Goal: Obtain resource: Obtain resource

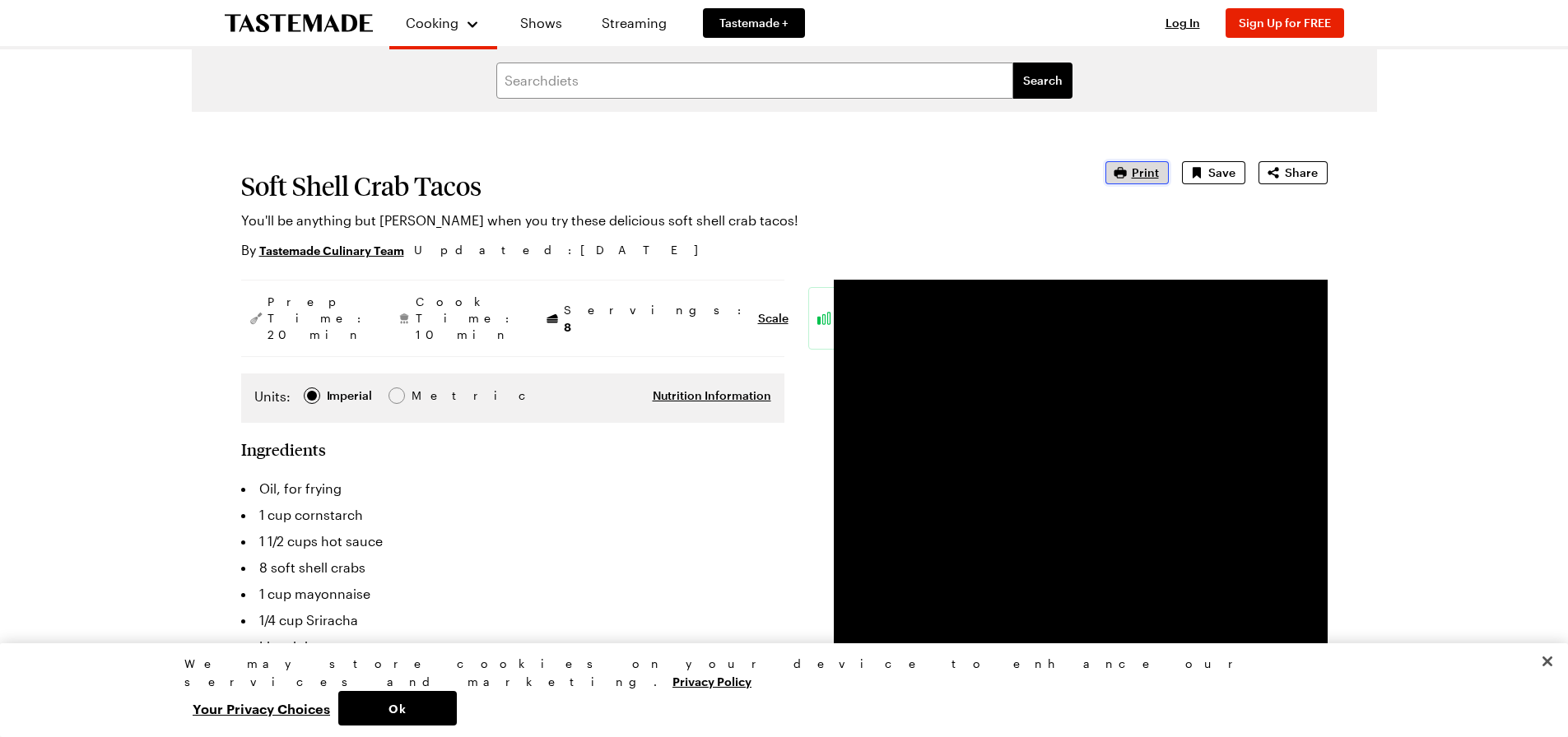
click at [1132, 175] on button "Print" at bounding box center [1137, 173] width 64 height 23
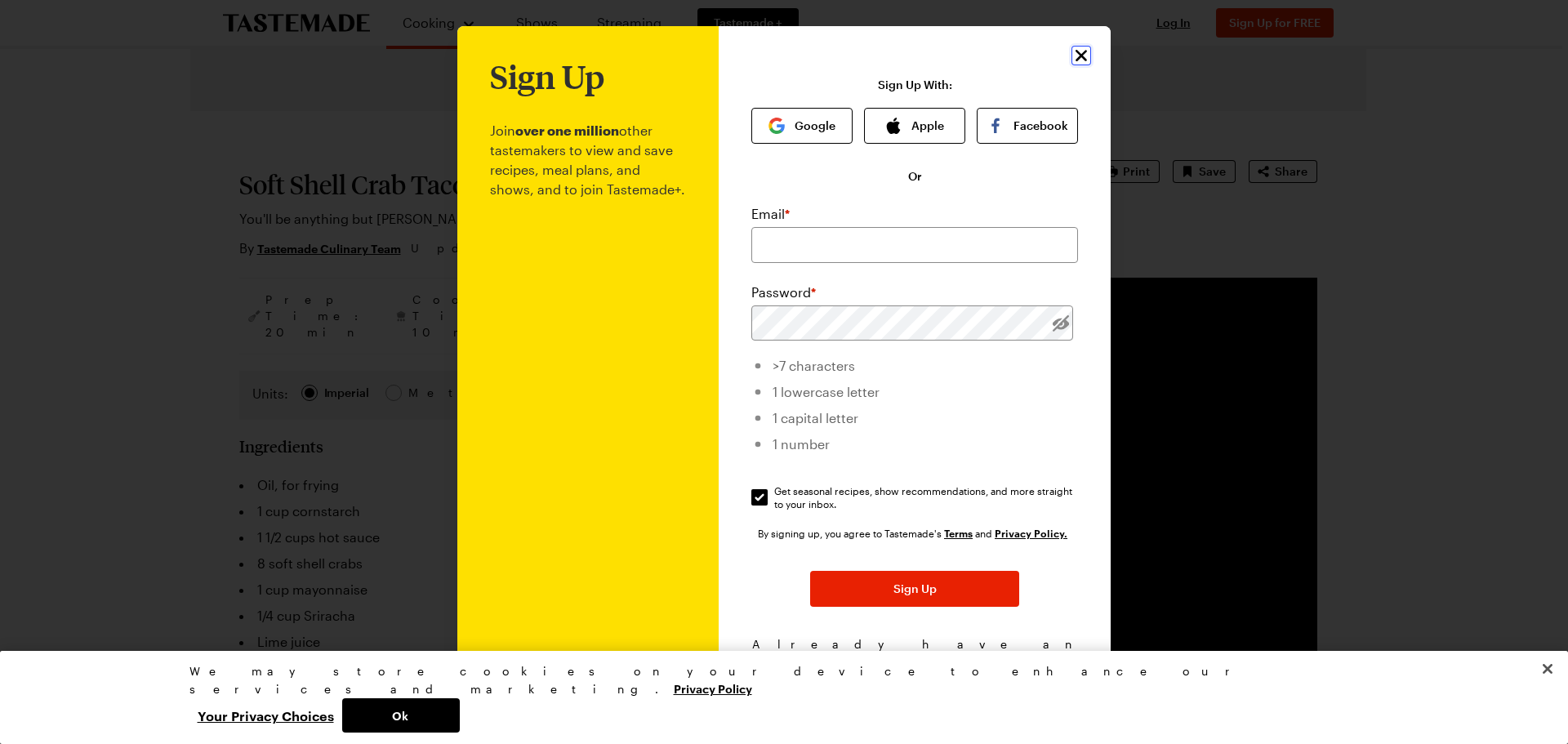
click at [1071, 57] on icon "Close" at bounding box center [1081, 55] width 20 height 20
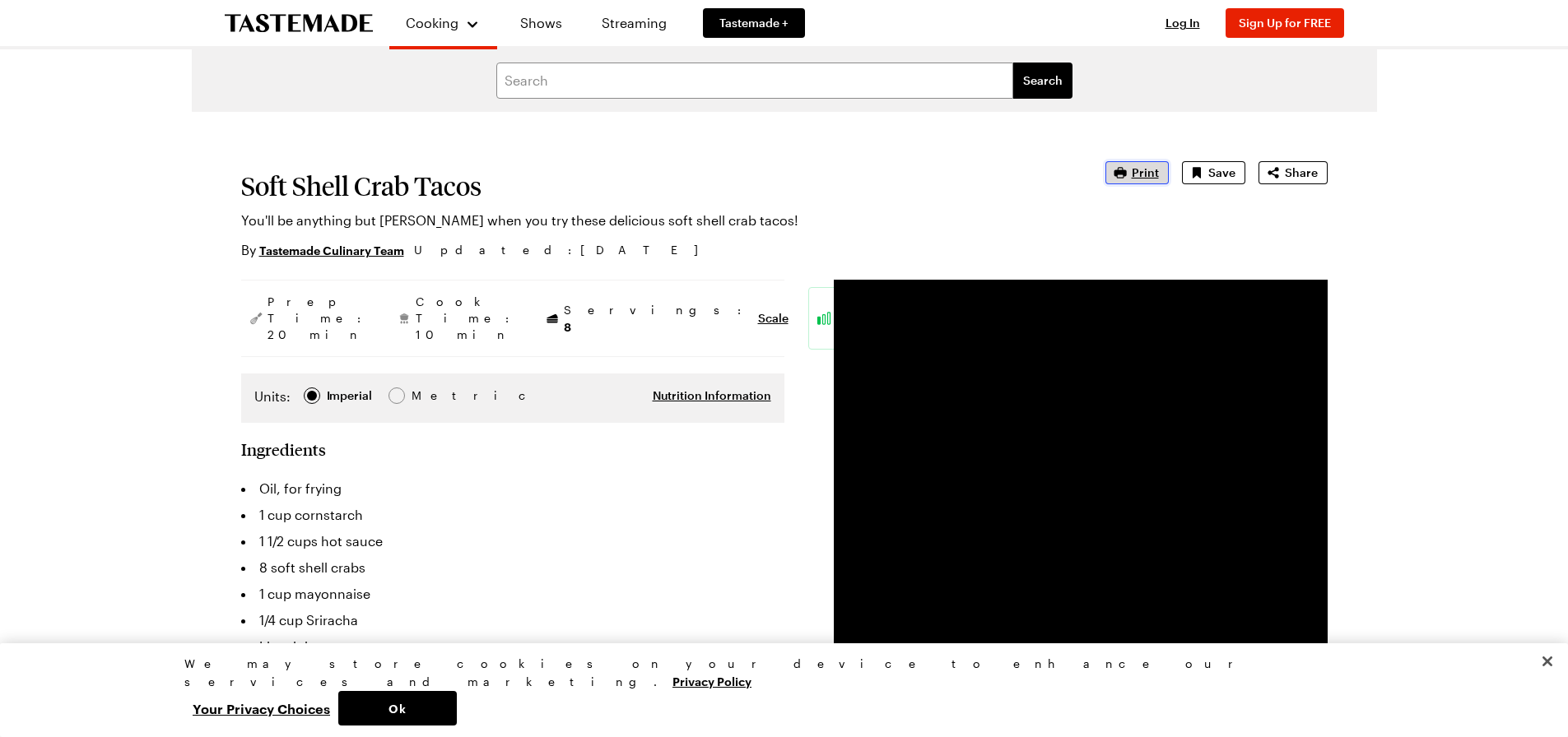
click at [1150, 174] on span "Print" at bounding box center [1145, 173] width 27 height 17
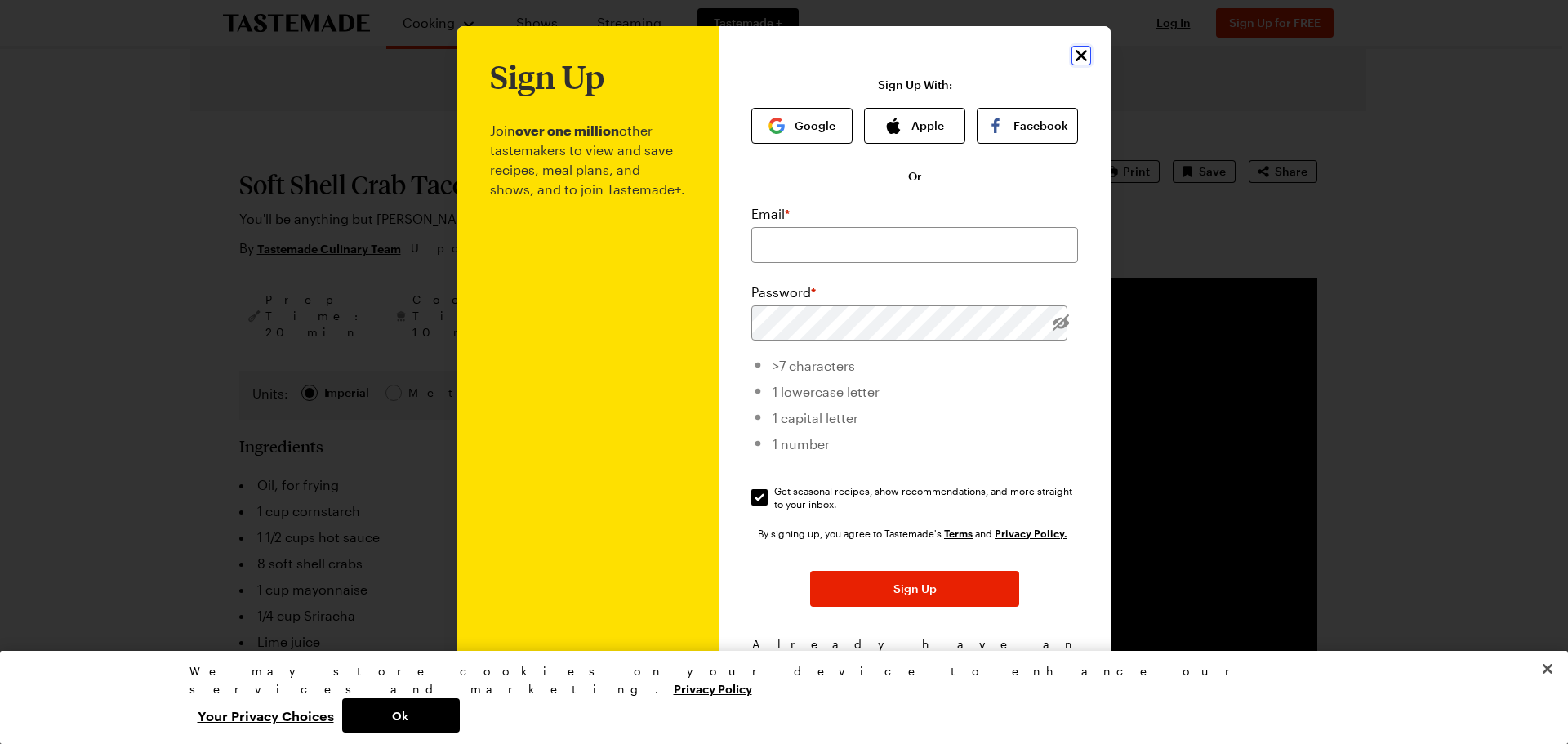
click at [1071, 61] on icon "Close" at bounding box center [1081, 55] width 20 height 20
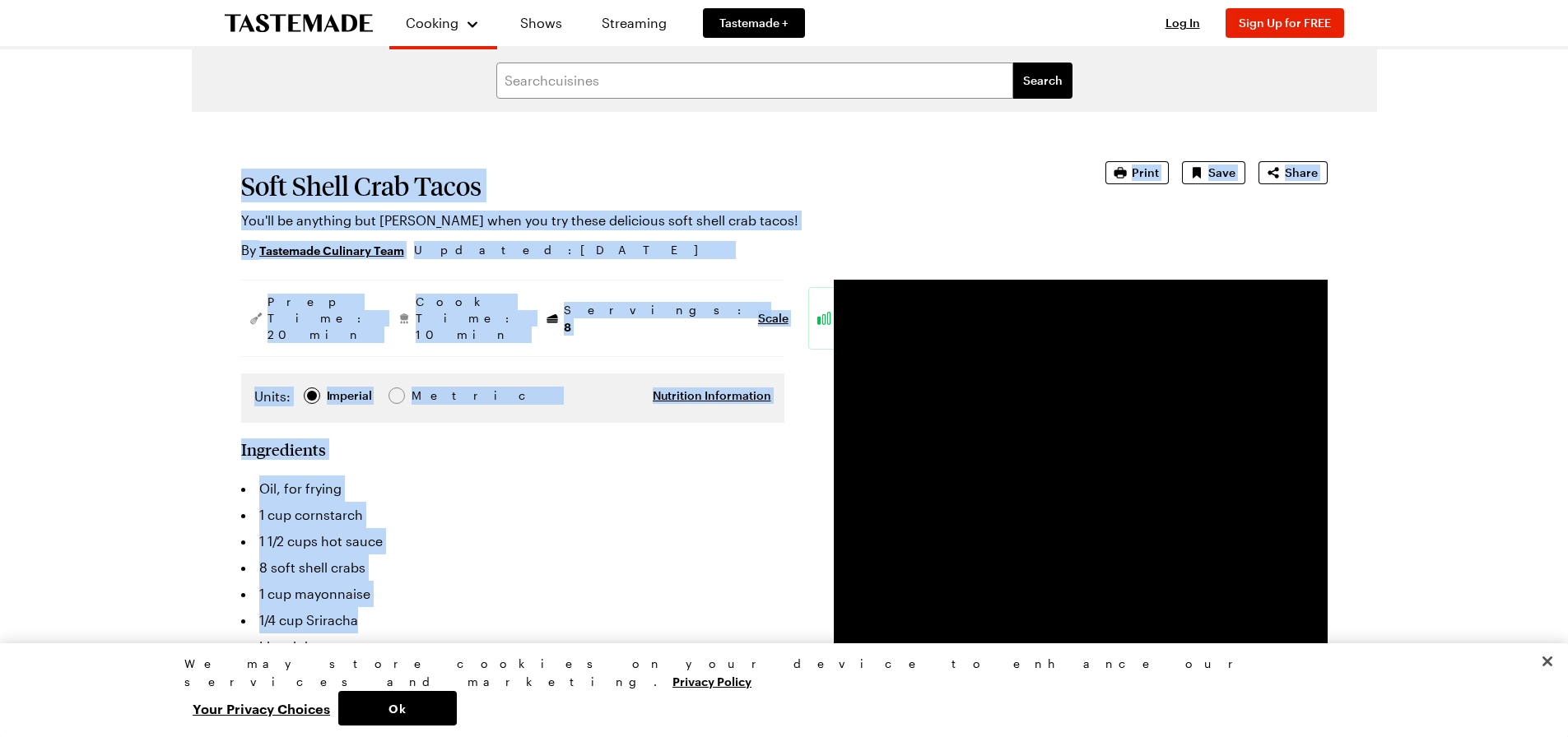
drag, startPoint x: 243, startPoint y: 186, endPoint x: 432, endPoint y: 581, distance: 437.9
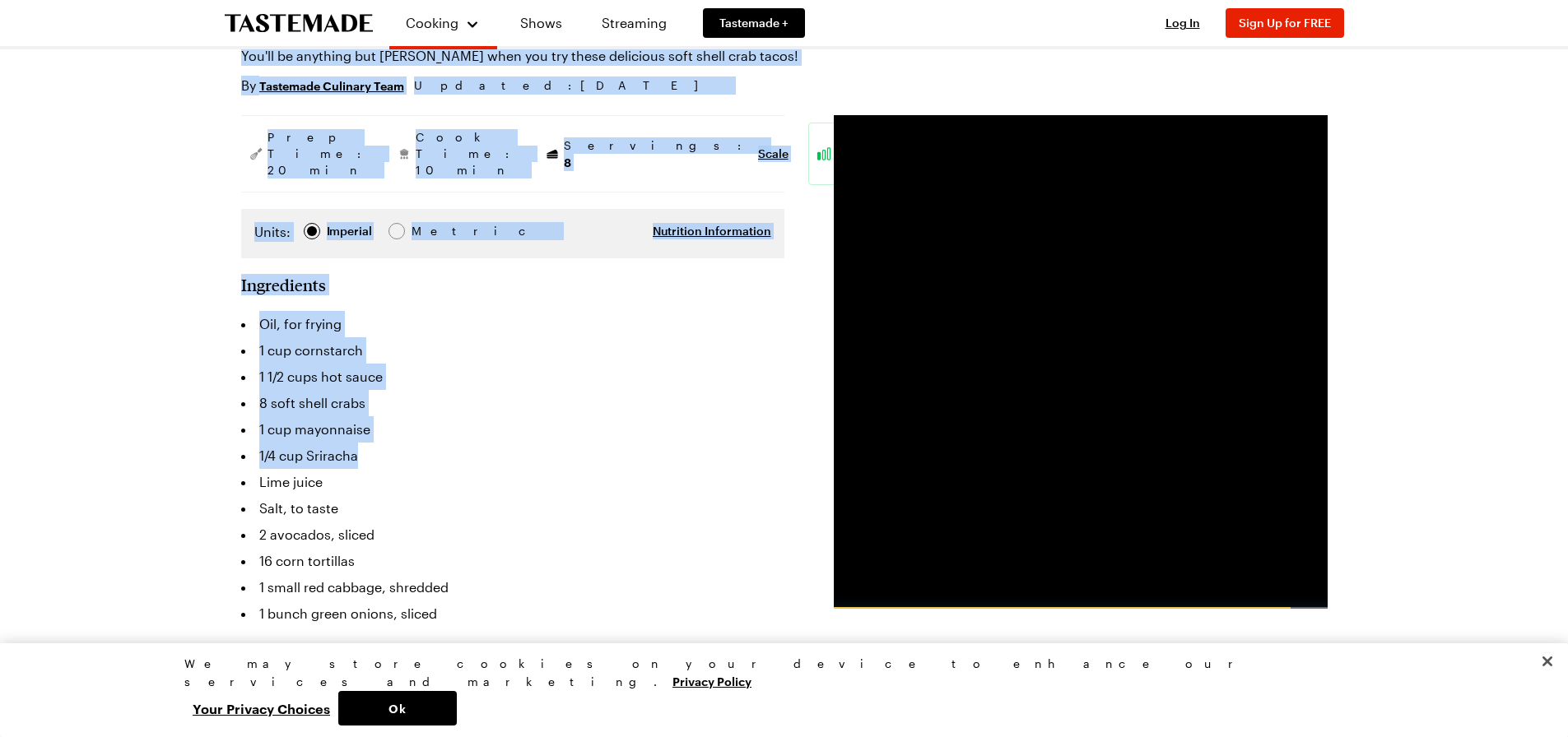
scroll to position [82, 0]
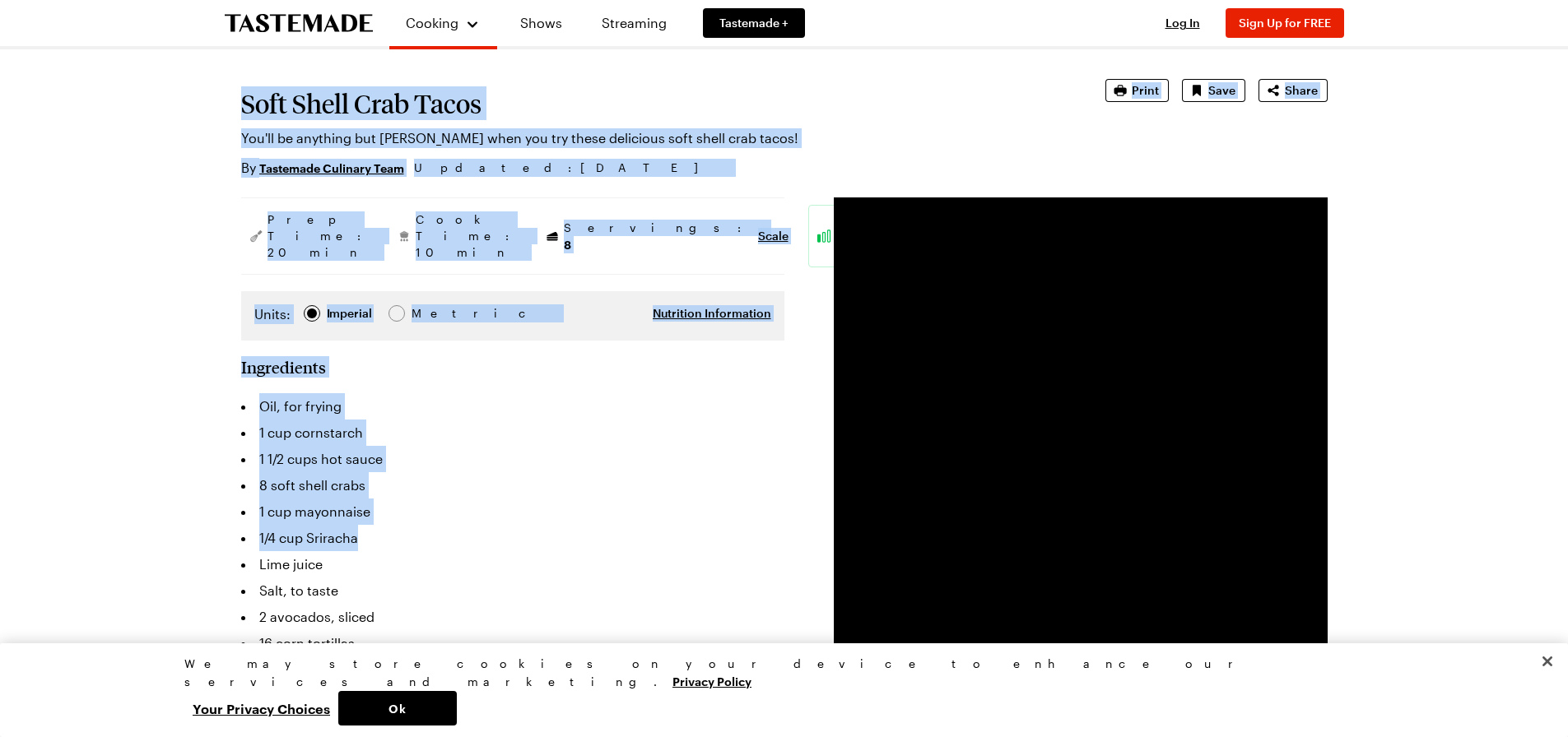
click at [530, 446] on li "1 1/2 cups hot sauce" at bounding box center [512, 459] width 543 height 26
drag, startPoint x: 242, startPoint y: 102, endPoint x: 538, endPoint y: 658, distance: 629.9
copy article "Soft Shell Crab Tacos You'll be anything but crabby when you try these deliciou…"
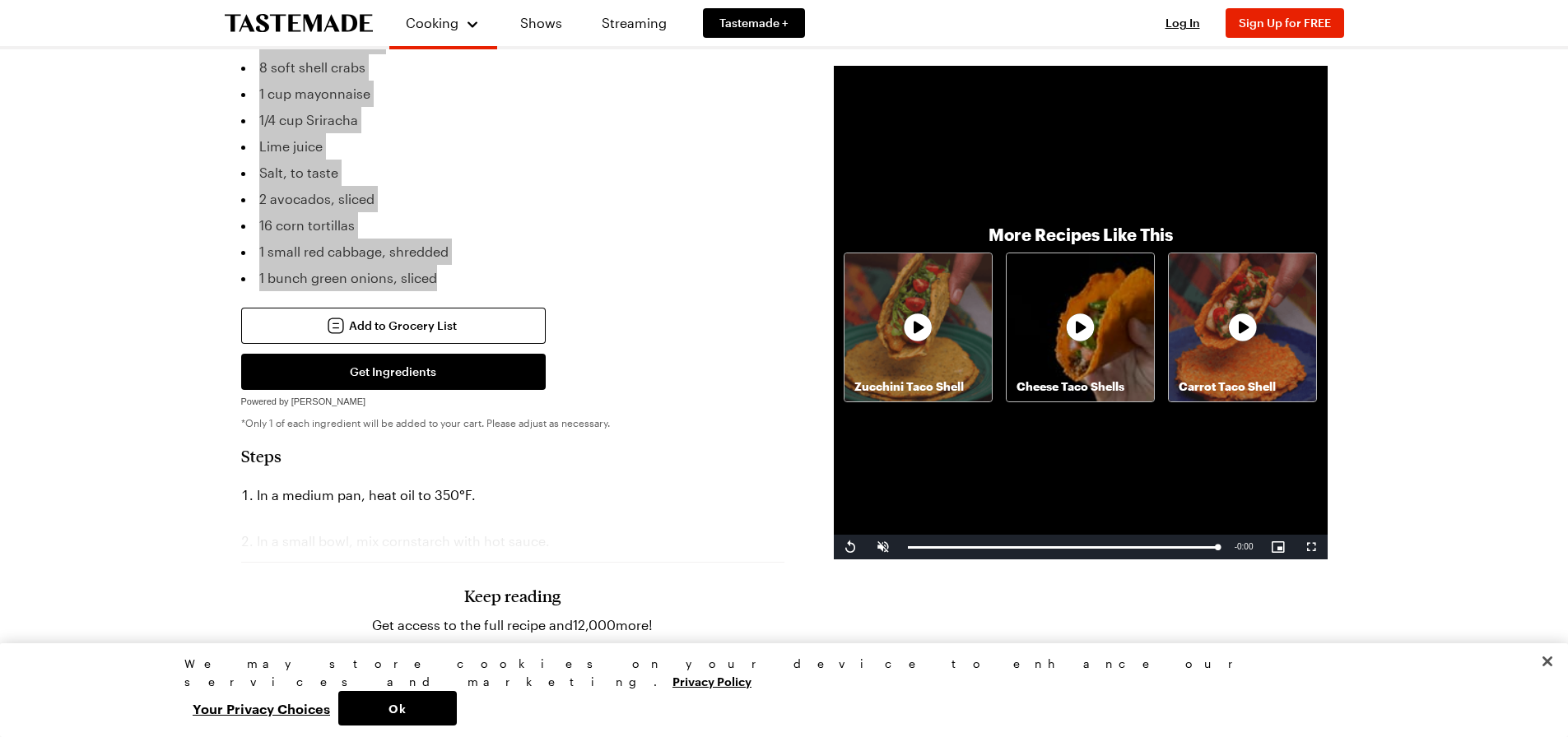
scroll to position [658, 0]
